Goal: Information Seeking & Learning: Stay updated

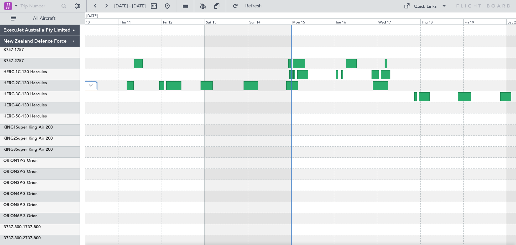
click at [280, 148] on div at bounding box center [300, 152] width 431 height 11
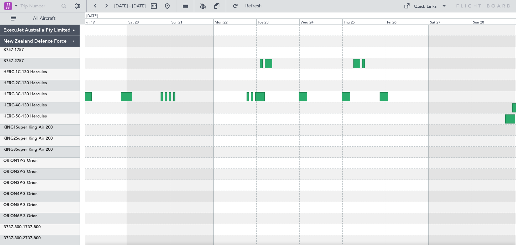
click at [40, 197] on div "ExecuJet Australia Pty Limited New Zealand Defence Force B757-1 757 B757-2 757 …" at bounding box center [258, 128] width 516 height 233
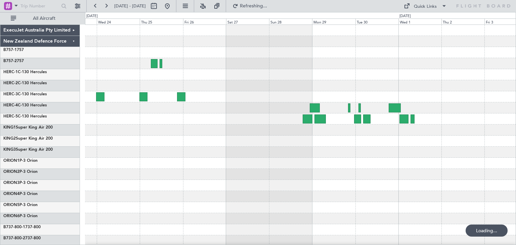
click at [115, 200] on div at bounding box center [300, 196] width 431 height 11
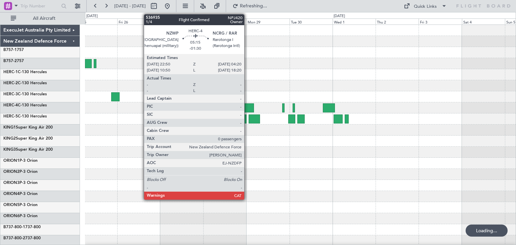
click at [247, 104] on div at bounding box center [249, 108] width 10 height 9
click at [247, 103] on div at bounding box center [300, 108] width 431 height 11
click at [247, 106] on div at bounding box center [249, 108] width 10 height 9
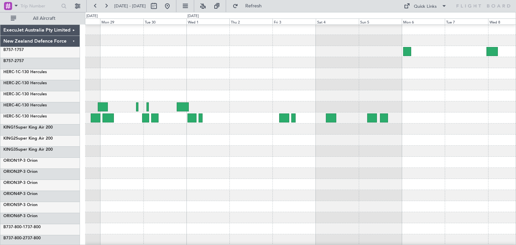
click at [129, 174] on div at bounding box center [300, 173] width 431 height 11
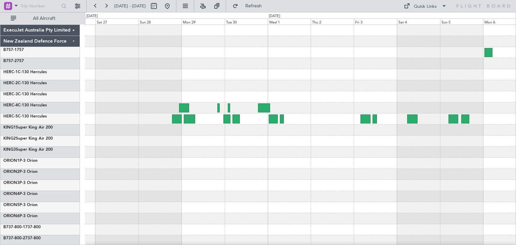
click at [431, 197] on div at bounding box center [300, 163] width 431 height 277
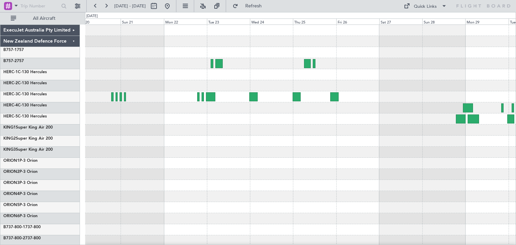
click at [308, 175] on div at bounding box center [300, 163] width 431 height 277
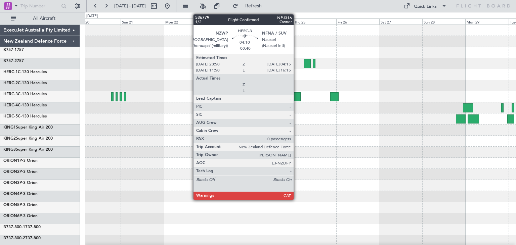
click at [297, 96] on div at bounding box center [297, 96] width 8 height 9
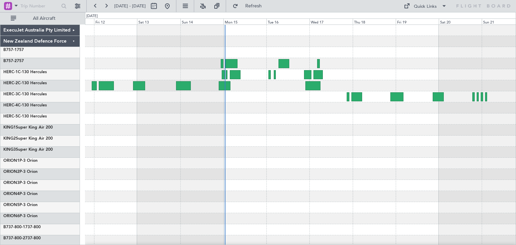
click at [516, 144] on div "ExecuJet Australia Pty Limited New Zealand Defence Force B757-1 757 B757-2 757 …" at bounding box center [258, 128] width 516 height 233
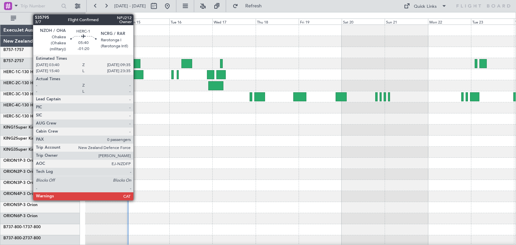
click at [136, 71] on div at bounding box center [138, 74] width 11 height 9
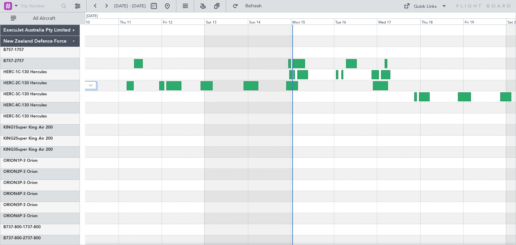
scroll to position [1, 0]
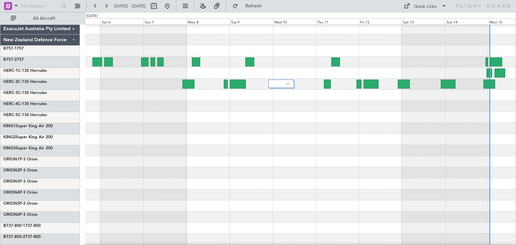
click at [516, 168] on div "ExecuJet Australia Pty Limited New Zealand Defence Force B757-1 757 B757-2 757 …" at bounding box center [258, 128] width 516 height 233
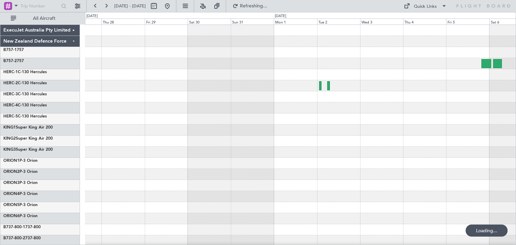
click at [516, 123] on div at bounding box center [300, 119] width 431 height 11
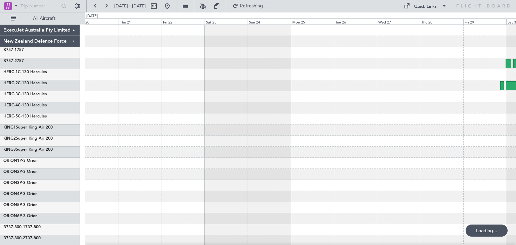
click at [516, 116] on div "ExecuJet Australia Pty Limited New Zealand Defence Force B757-1 757 B757-2 757 …" at bounding box center [258, 128] width 516 height 233
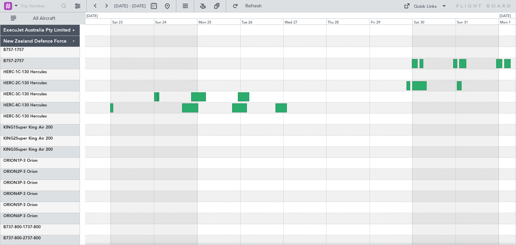
click at [183, 55] on div at bounding box center [300, 52] width 431 height 11
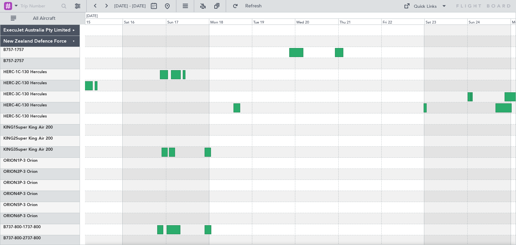
click at [494, 72] on div at bounding box center [300, 163] width 431 height 277
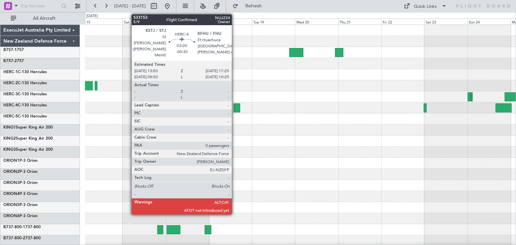
click at [235, 107] on div at bounding box center [237, 108] width 7 height 9
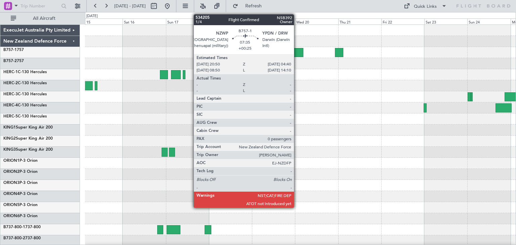
click at [297, 51] on div at bounding box center [296, 52] width 14 height 9
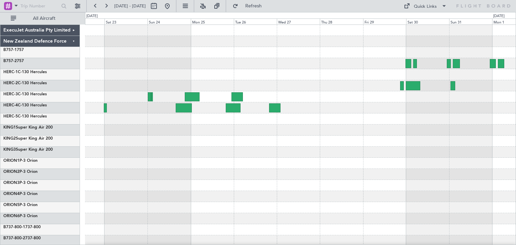
click at [116, 188] on div at bounding box center [300, 163] width 431 height 277
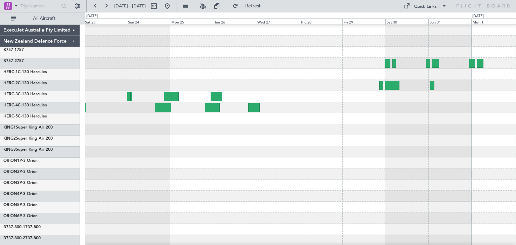
click at [20, 167] on div "ExecuJet Australia Pty Limited New Zealand Defence Force B757-1 757 B757-2 757 …" at bounding box center [258, 128] width 516 height 233
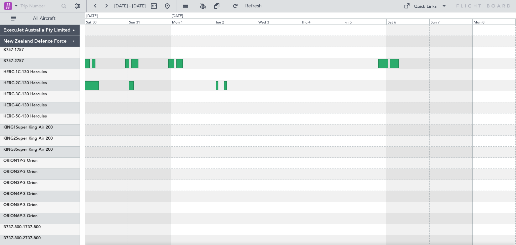
click at [93, 161] on div at bounding box center [300, 163] width 431 height 11
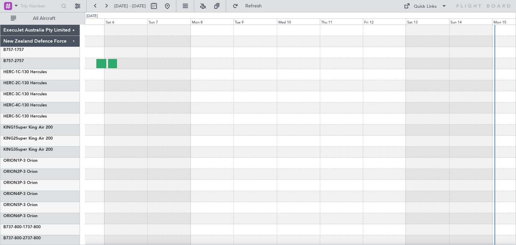
click at [107, 163] on div at bounding box center [300, 163] width 431 height 277
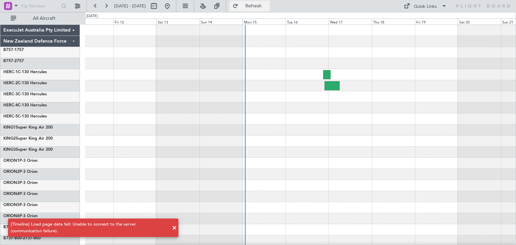
click at [266, 3] on button "Refresh" at bounding box center [250, 6] width 40 height 11
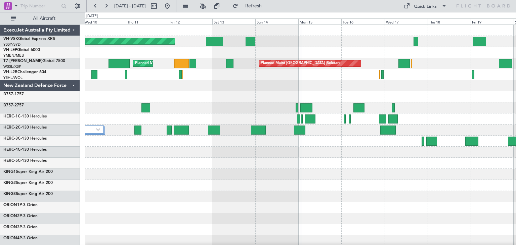
click at [75, 30] on div "ExecuJet Australia Pty Limited" at bounding box center [40, 30] width 80 height 11
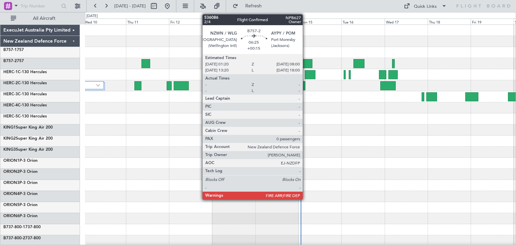
click at [306, 62] on div at bounding box center [307, 63] width 12 height 9
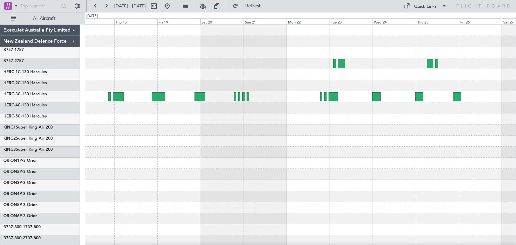
click at [119, 153] on div at bounding box center [300, 163] width 431 height 277
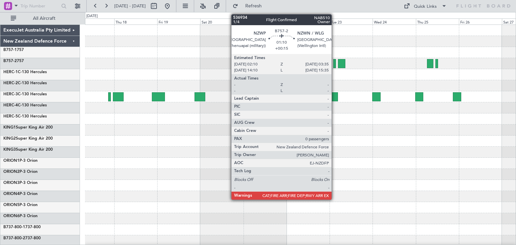
click at [335, 62] on div at bounding box center [334, 63] width 3 height 9
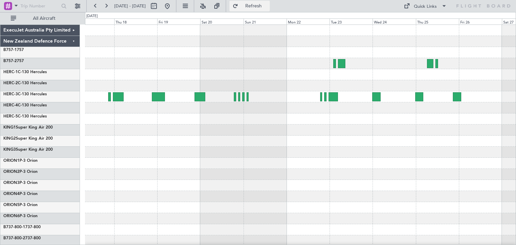
click at [260, 7] on button "Refresh" at bounding box center [250, 6] width 40 height 11
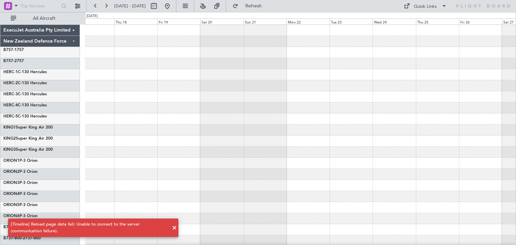
click at [173, 228] on span at bounding box center [174, 228] width 8 height 8
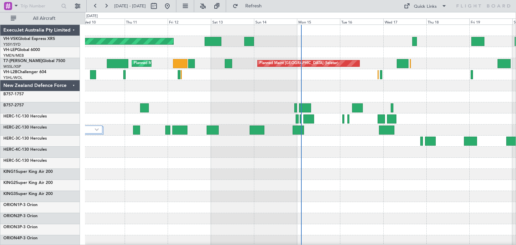
click at [74, 30] on div "ExecuJet Australia Pty Limited" at bounding box center [40, 30] width 80 height 11
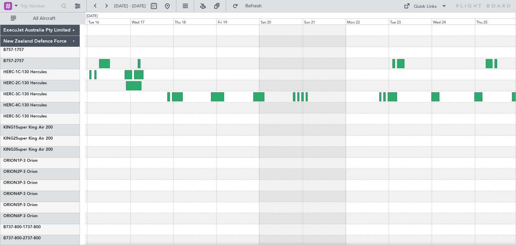
click at [187, 177] on div at bounding box center [300, 163] width 431 height 277
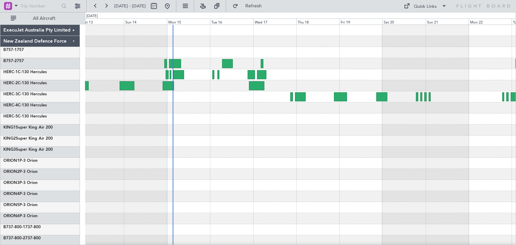
click at [253, 132] on div at bounding box center [300, 163] width 431 height 277
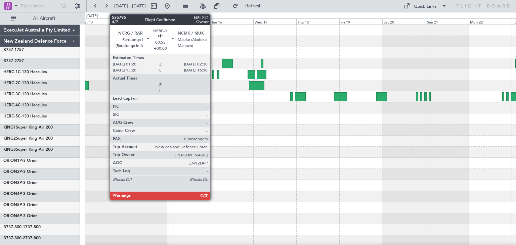
click at [213, 73] on div at bounding box center [213, 74] width 2 height 9
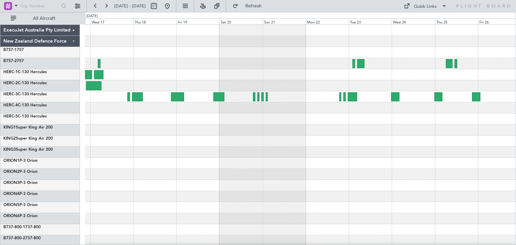
click at [240, 162] on div at bounding box center [300, 163] width 431 height 277
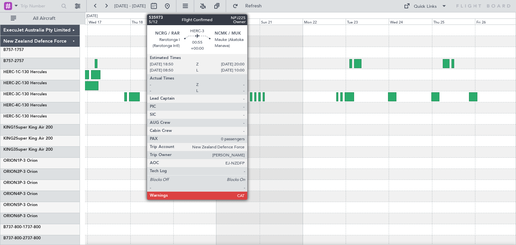
click at [250, 97] on div at bounding box center [251, 96] width 2 height 9
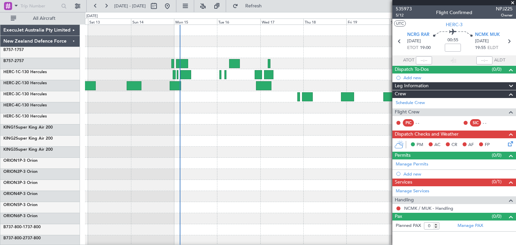
click at [318, 169] on div at bounding box center [300, 163] width 431 height 277
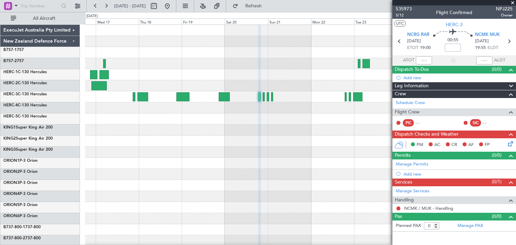
click at [130, 141] on div at bounding box center [300, 163] width 431 height 277
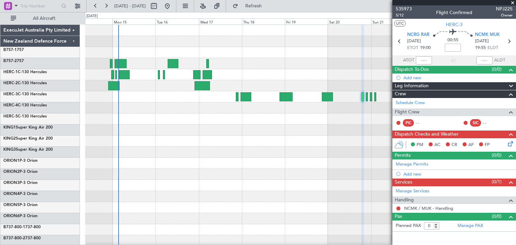
click at [295, 167] on div at bounding box center [300, 163] width 431 height 277
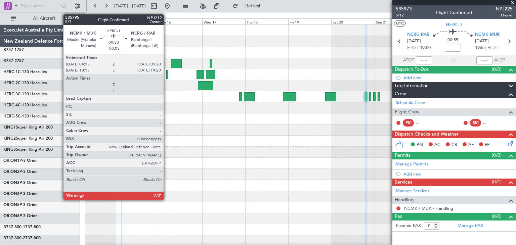
click at [167, 74] on div at bounding box center [167, 74] width 2 height 9
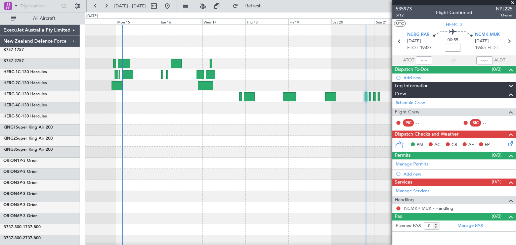
click at [514, 2] on span at bounding box center [513, 3] width 7 height 6
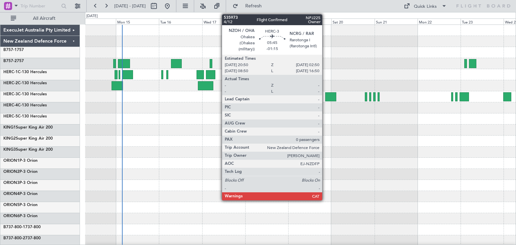
click at [325, 98] on div at bounding box center [330, 96] width 11 height 9
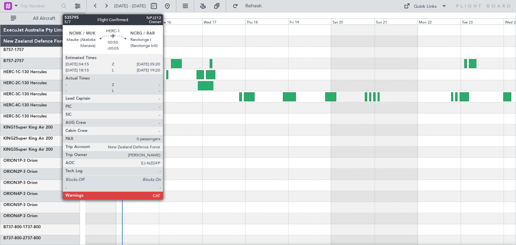
click at [166, 75] on div at bounding box center [167, 74] width 2 height 9
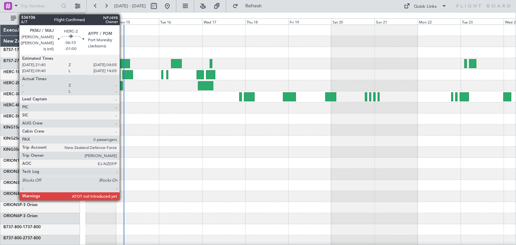
click at [245, 177] on div at bounding box center [300, 174] width 431 height 11
click at [245, 179] on div at bounding box center [300, 174] width 431 height 11
